Goal: Task Accomplishment & Management: Manage account settings

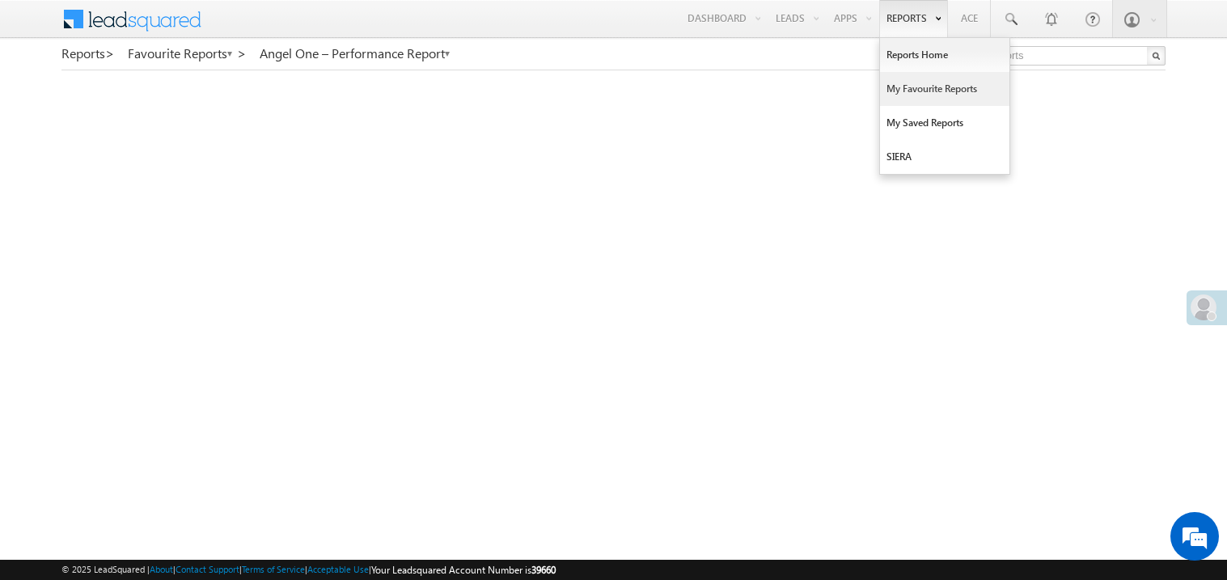
click at [904, 89] on link "My Favourite Reports" at bounding box center [944, 89] width 129 height 34
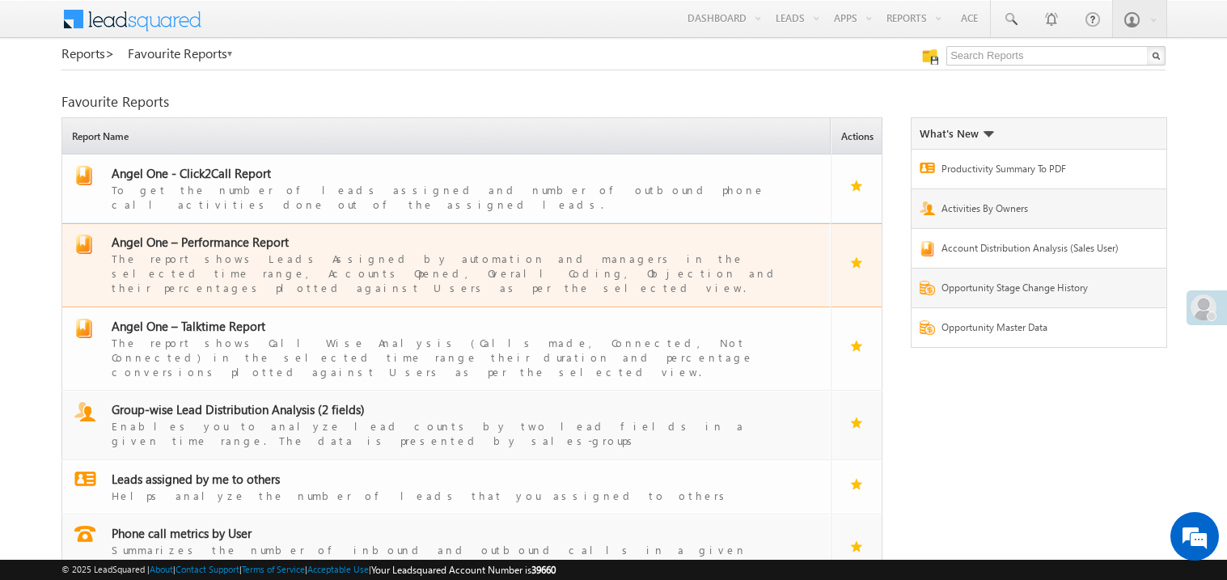
click at [231, 235] on span "Angel One – Performance Report" at bounding box center [200, 242] width 177 height 16
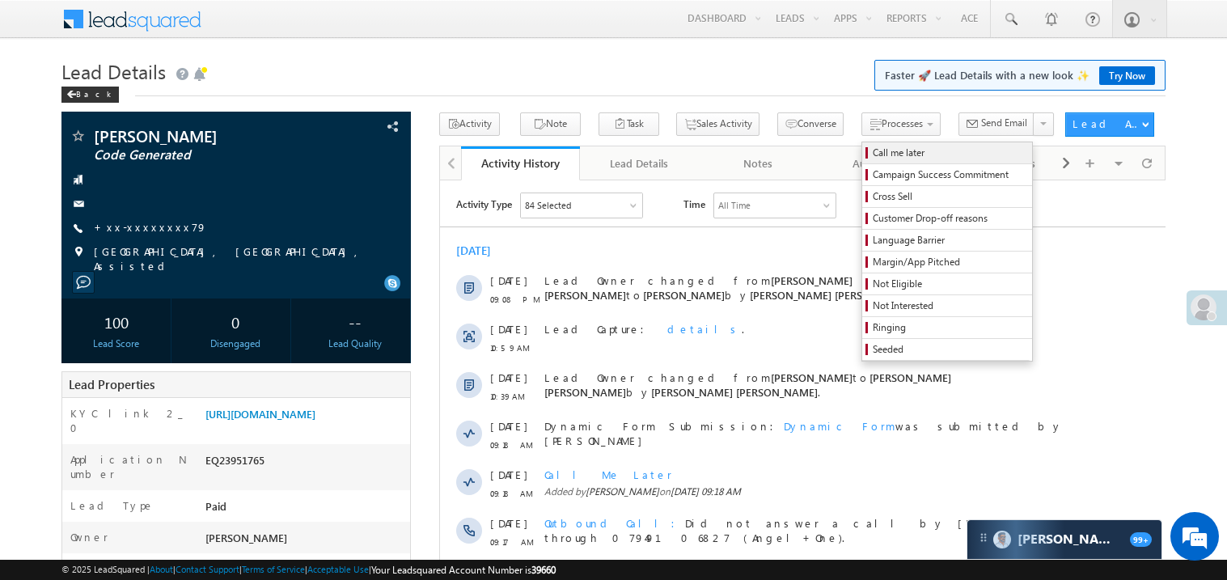
click at [873, 154] on span "Call me later" at bounding box center [950, 153] width 154 height 15
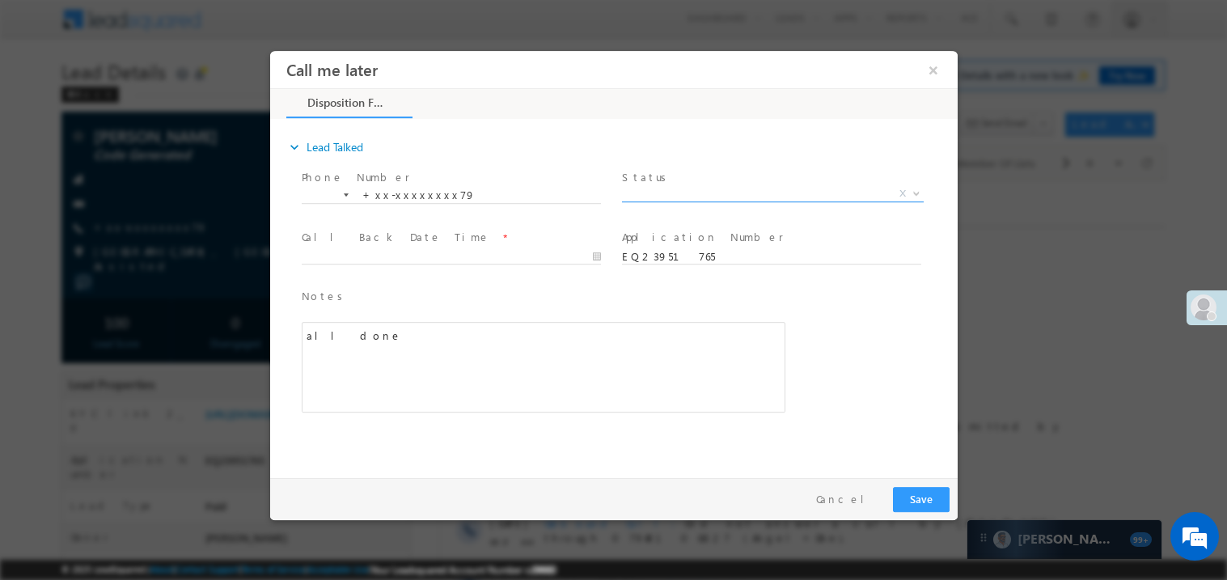
click at [663, 189] on span "X" at bounding box center [772, 193] width 302 height 16
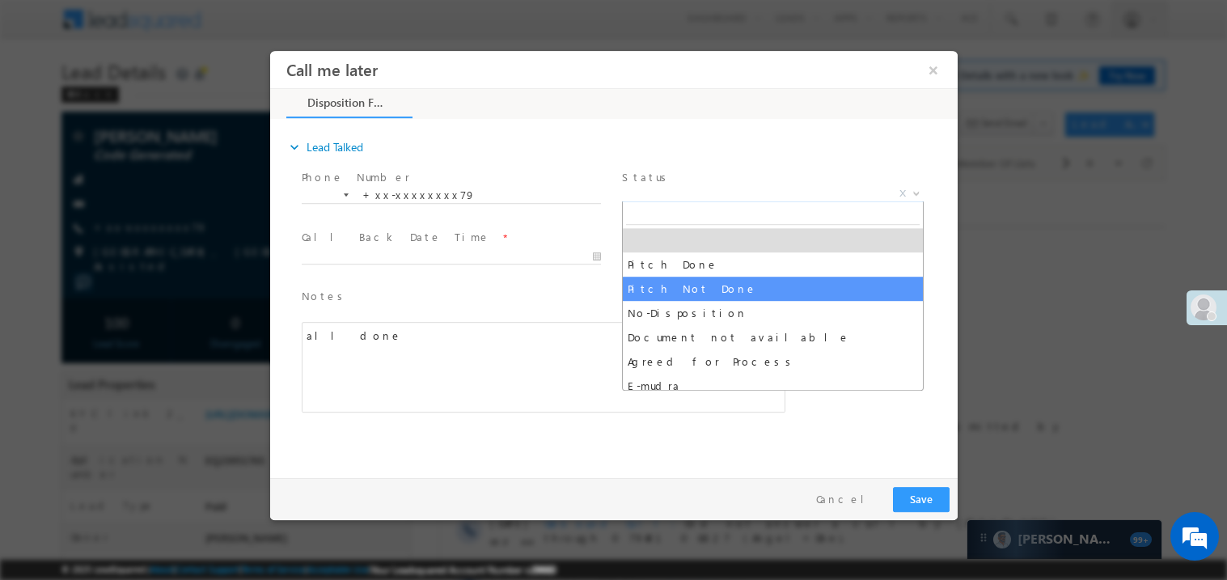
select select "Pitch Not Done"
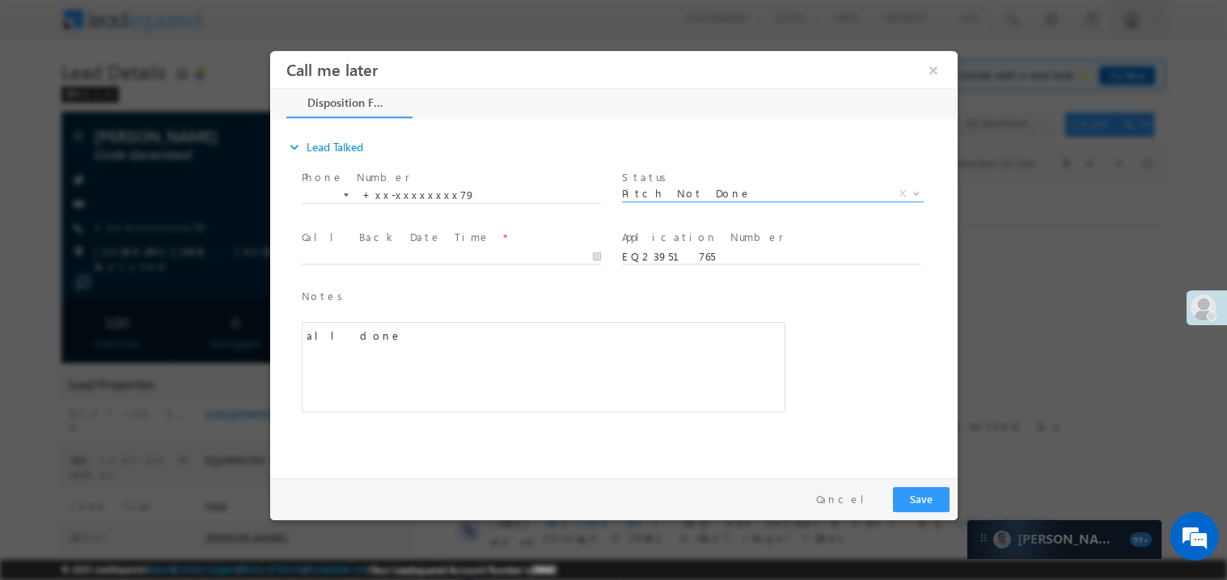
click at [353, 266] on span at bounding box center [450, 272] width 299 height 18
click at [370, 246] on div at bounding box center [458, 255] width 314 height 19
click at [369, 258] on body "Call me later ×" at bounding box center [613, 260] width 688 height 420
type input "09/03/25 9:55 PM"
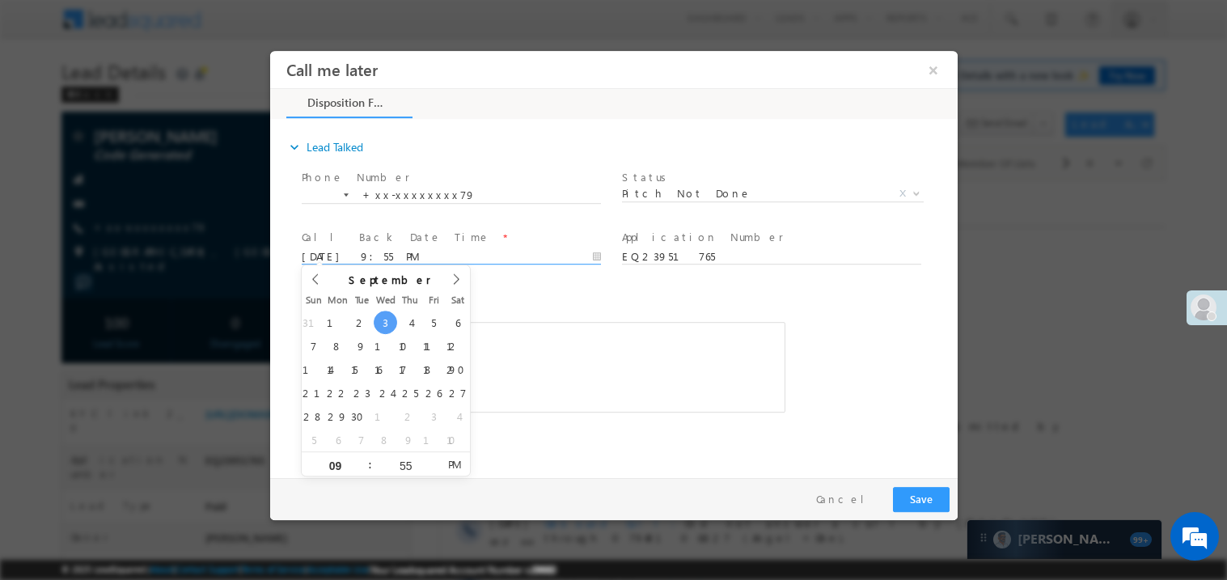
click at [478, 289] on span "Notes *" at bounding box center [531, 296] width 460 height 18
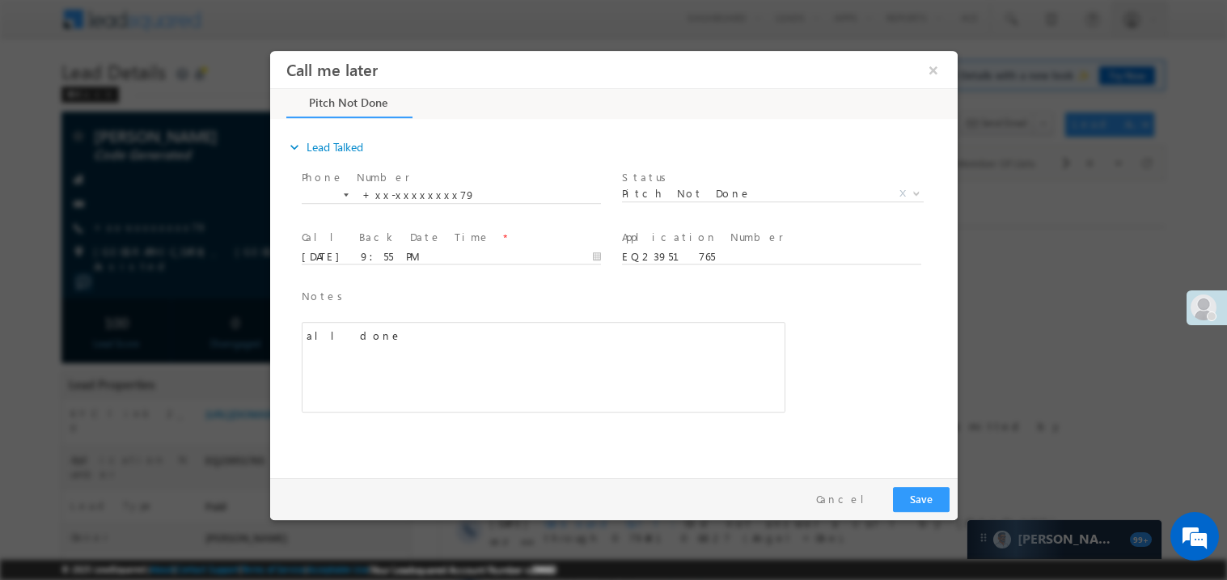
click at [506, 358] on div "all done" at bounding box center [543, 366] width 484 height 91
click at [916, 498] on button "Save" at bounding box center [920, 498] width 57 height 25
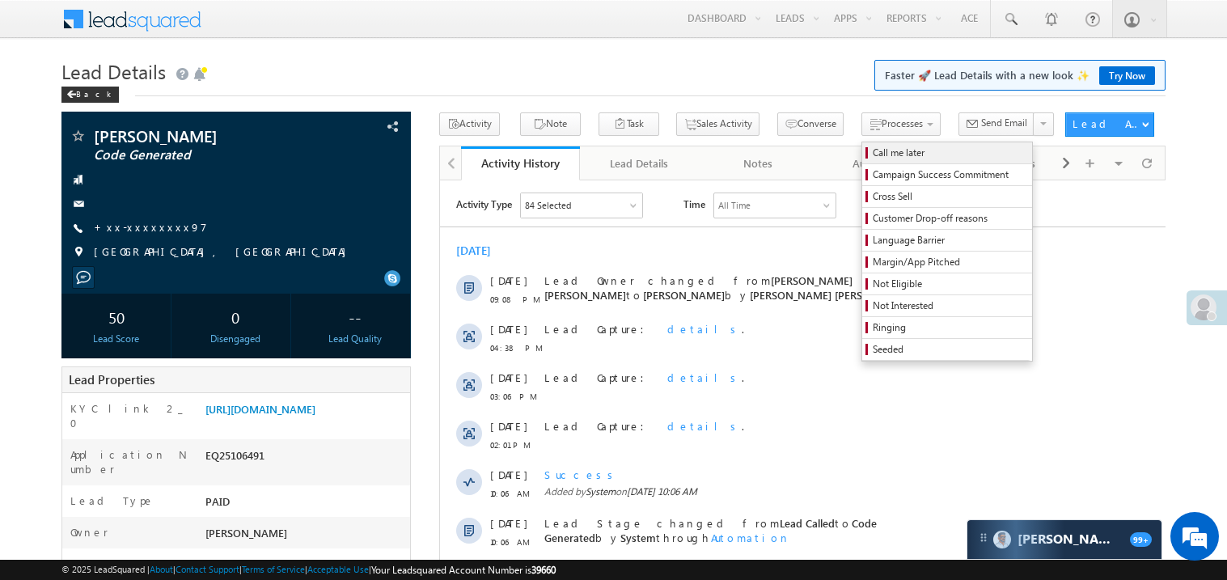
click at [873, 155] on span "Call me later" at bounding box center [950, 153] width 154 height 15
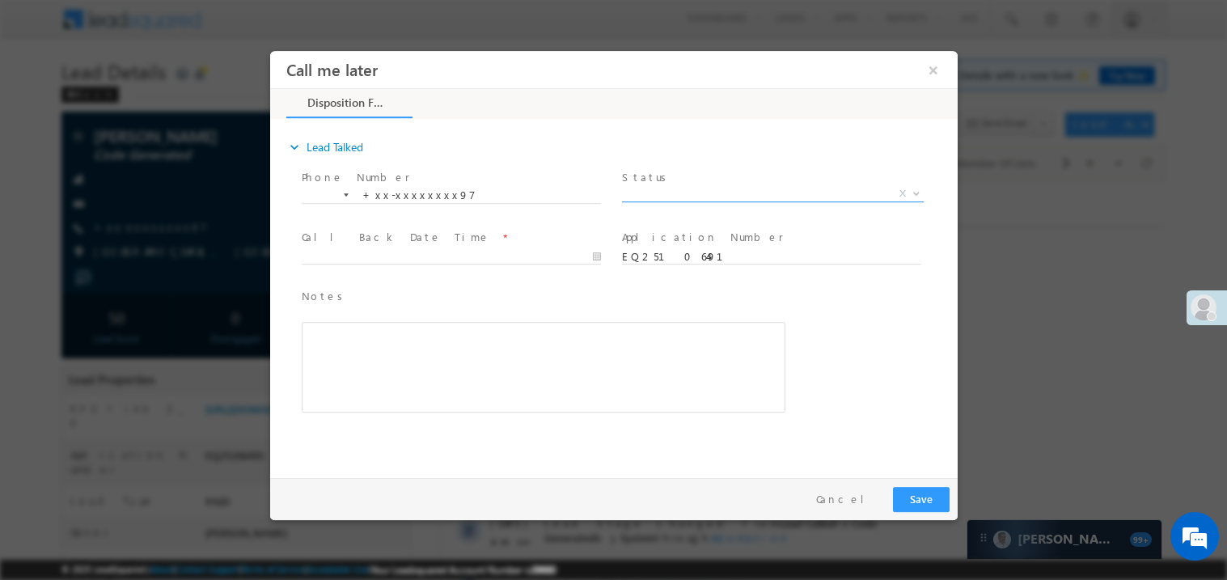
click at [661, 197] on span "X" at bounding box center [772, 193] width 302 height 16
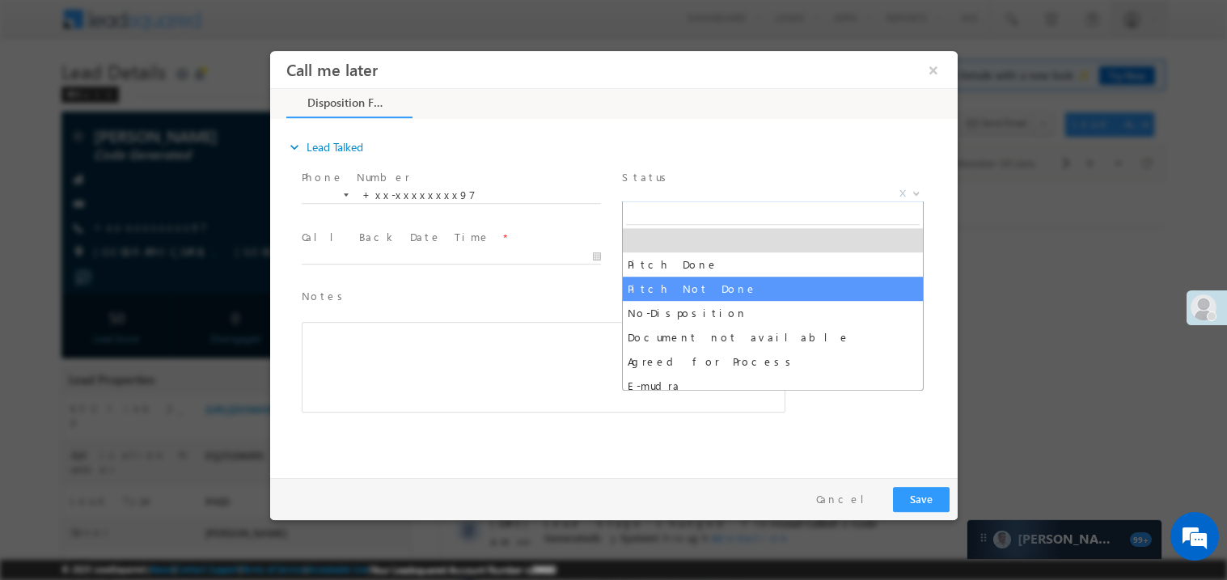
select select "Pitch Not Done"
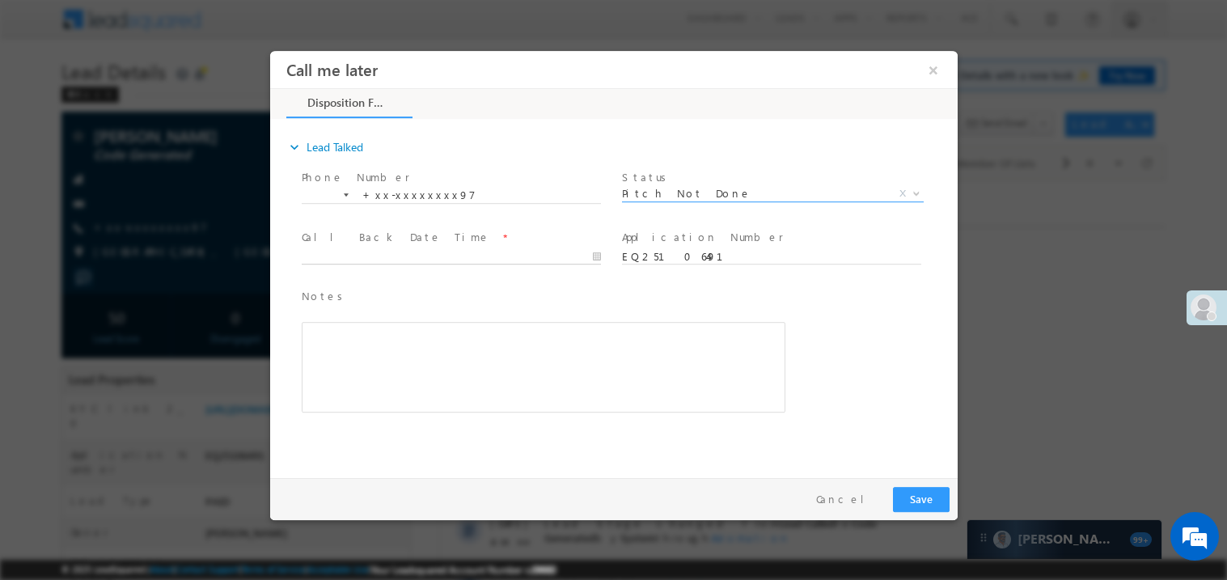
click at [372, 254] on body "Call me later ×" at bounding box center [613, 260] width 688 height 420
type input "09/03/25 9:56 PM"
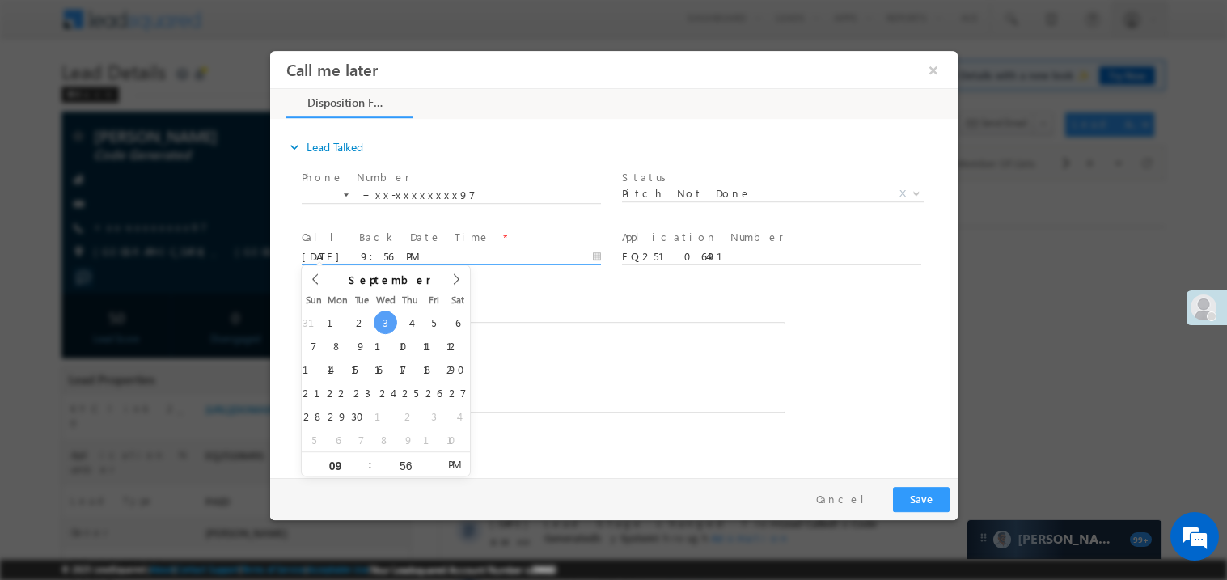
click at [555, 306] on div "Notes * Editor toolbars Basic Styles Bold Italic Underline Paragraph Insert/Rem…" at bounding box center [543, 349] width 484 height 125
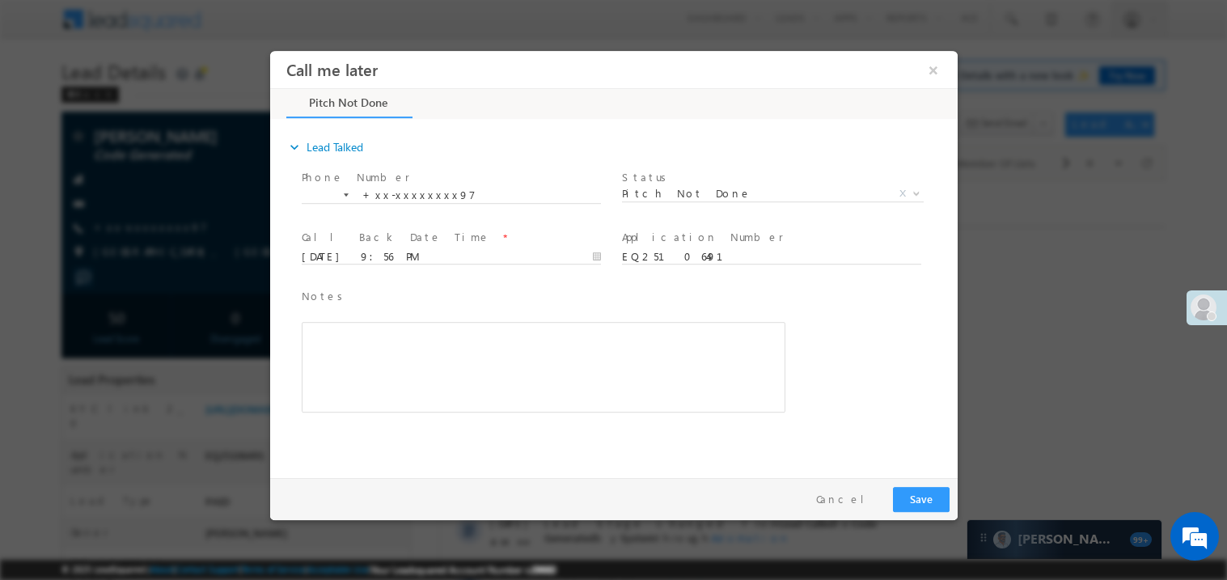
click at [421, 392] on div "Rich Text Editor, 40788eee-0fb2-11ec-a811-0adc8a9d82c2__tab1__section1__Notes__…" at bounding box center [543, 366] width 484 height 91
click at [913, 502] on button "Save" at bounding box center [920, 498] width 57 height 25
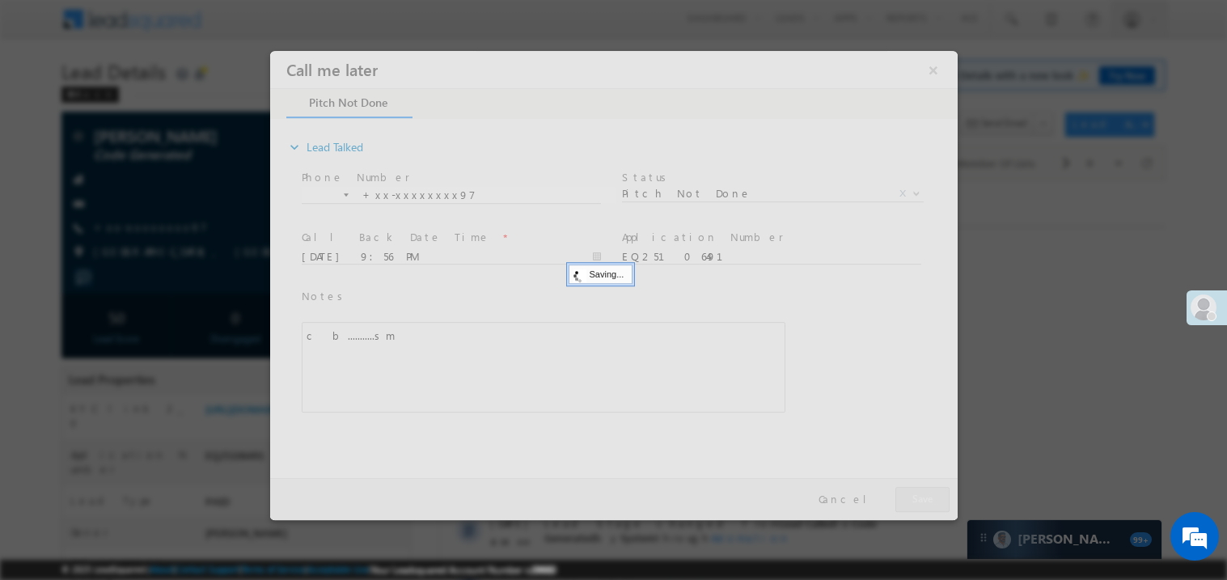
click at [913, 502] on div at bounding box center [613, 284] width 688 height 469
